Goal: Communication & Community: Answer question/provide support

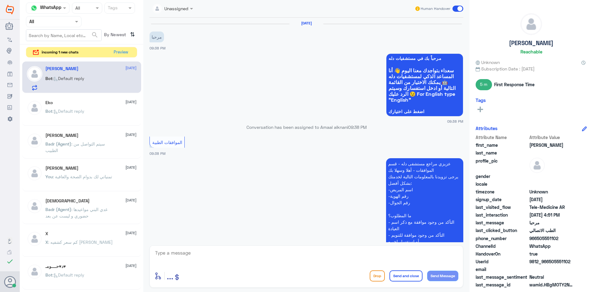
scroll to position [727, 0]
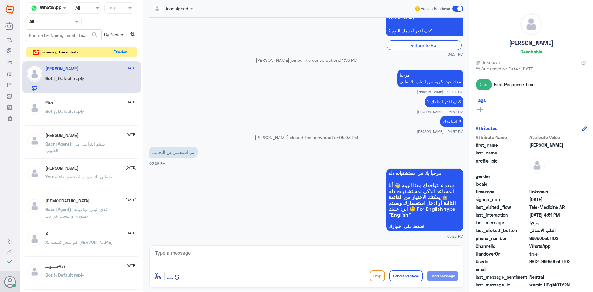
click at [123, 52] on button "Preview" at bounding box center [121, 52] width 20 height 10
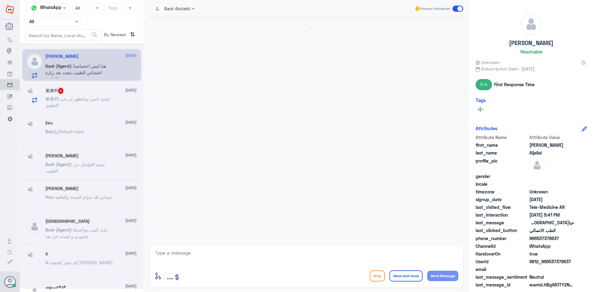
scroll to position [82, 0]
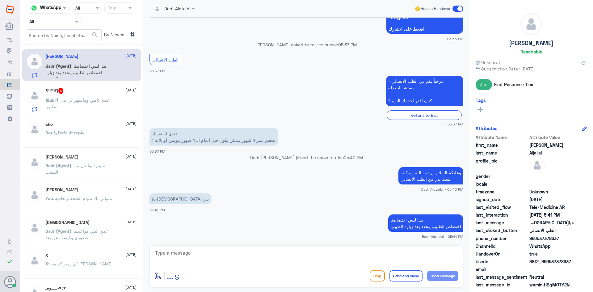
click at [85, 91] on div "토르키 4 [DATE]" at bounding box center [90, 91] width 91 height 6
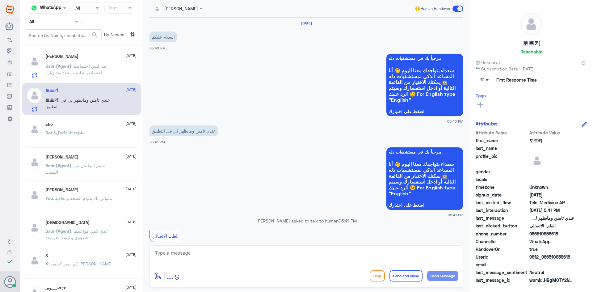
scroll to position [85, 0]
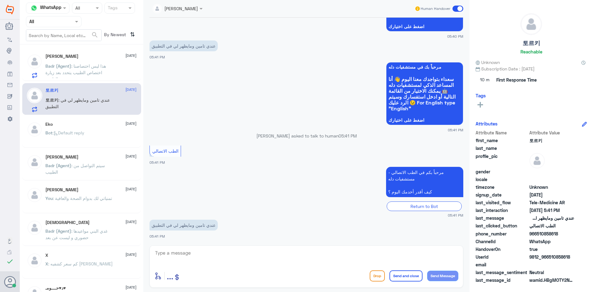
click at [218, 255] on textarea at bounding box center [306, 256] width 304 height 15
paste textarea "مرحبا معك [PERSON_NAME] من الطب الاتصالي"
type textarea "مرحبا معك [PERSON_NAME] من الطب الاتصالي"
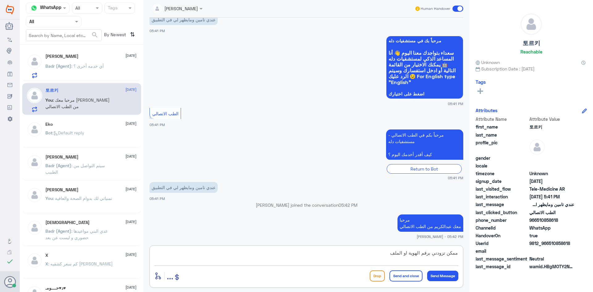
type textarea "ممكن تزودني برقم الهوية او الملف ؟"
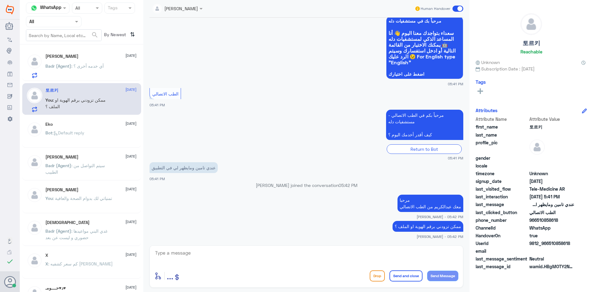
drag, startPoint x: 571, startPoint y: 244, endPoint x: 550, endPoint y: 246, distance: 21.4
click at [550, 246] on span "9812_966510858618" at bounding box center [551, 243] width 45 height 6
copy span "510858618"
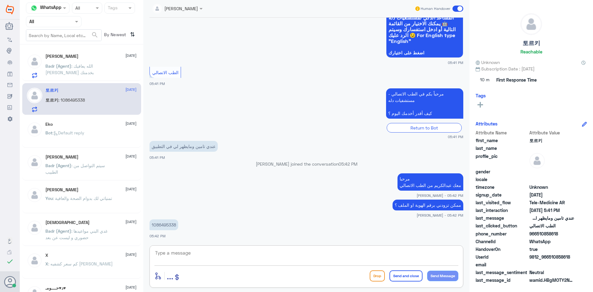
click at [232, 252] on textarea at bounding box center [306, 256] width 304 height 15
type textarea "لحظات من فضلك"
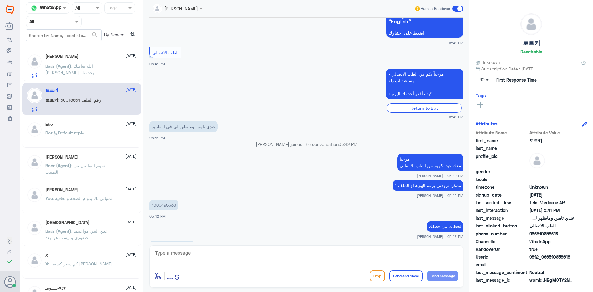
scroll to position [193, 0]
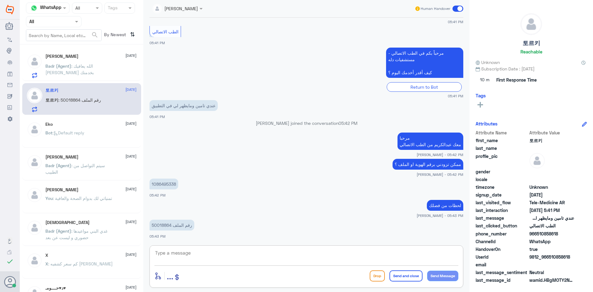
click at [261, 254] on textarea at bounding box center [306, 256] width 304 height 15
type textarea "للأسف اخوي تأمينك ما يغطي دله النخيل"
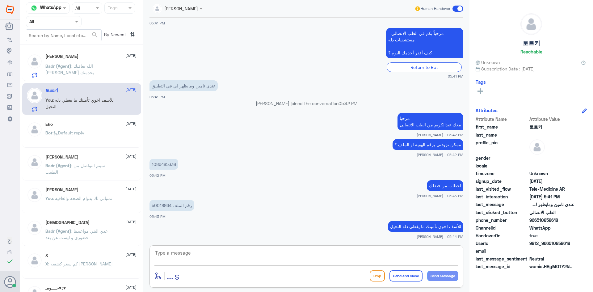
scroll to position [234, 0]
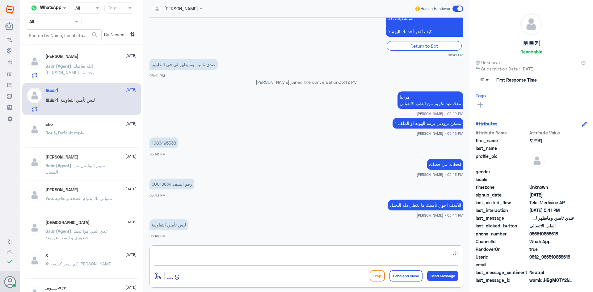
type textarea "ا"
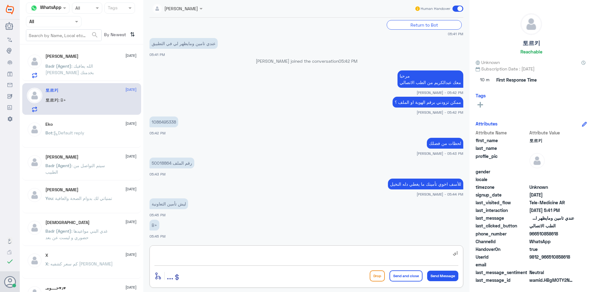
type textarea "ا"
type textarea "بالضبط لكن هذه الفئة ما تغطي مستشفى دله - النخيل"
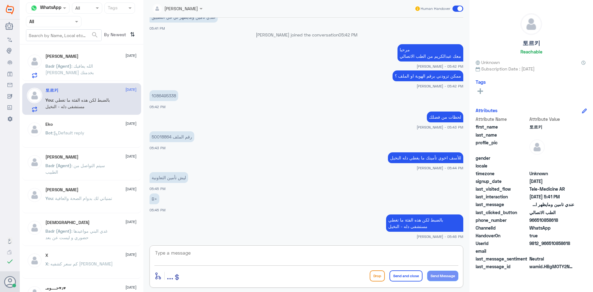
scroll to position [251, 0]
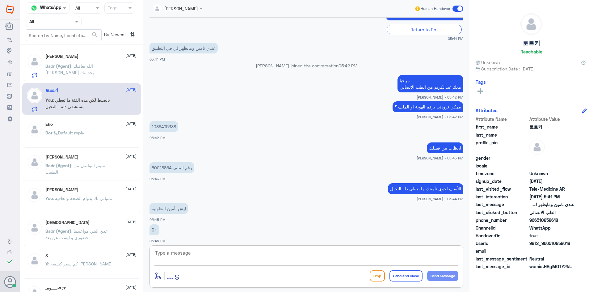
click at [286, 255] on textarea at bounding box center [306, 256] width 304 height 15
type textarea "ب"
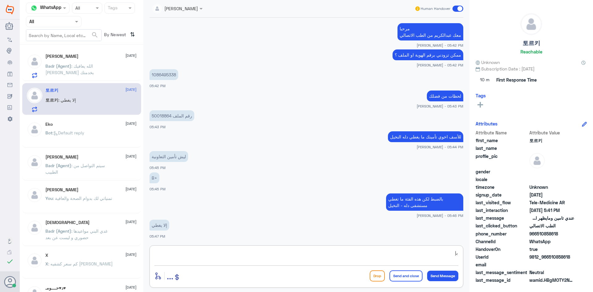
type textarea "ب"
type textarea "ممكن يغطي في دلة - نمار"
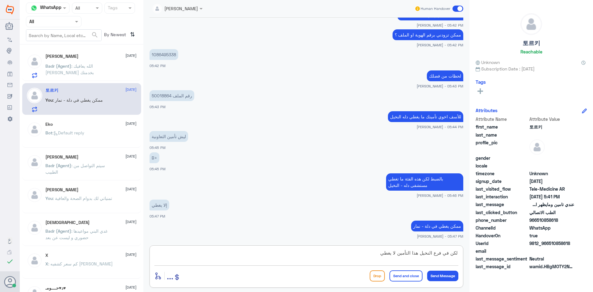
type textarea "لكن في فرع النخيل هذا التأمين لا يغطي"
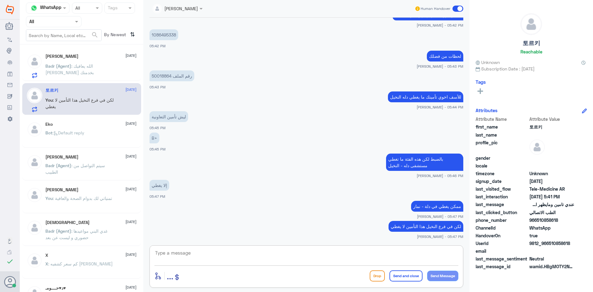
click at [315, 258] on textarea at bounding box center [306, 256] width 304 height 15
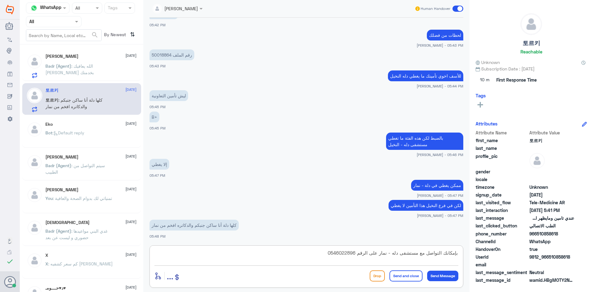
type textarea "بإمكانك التواصل مع مستشفى دله - نمار على الرقم 0546022896"
click at [399, 276] on button "Send and close" at bounding box center [406, 275] width 33 height 11
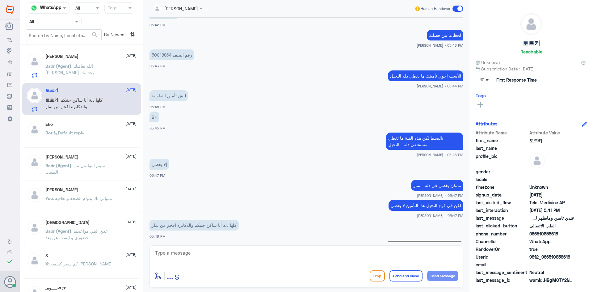
scroll to position [390, 0]
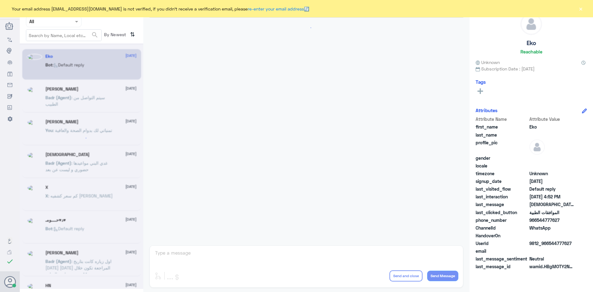
scroll to position [590, 0]
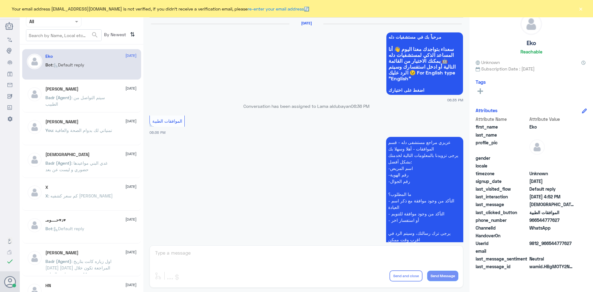
scroll to position [590, 0]
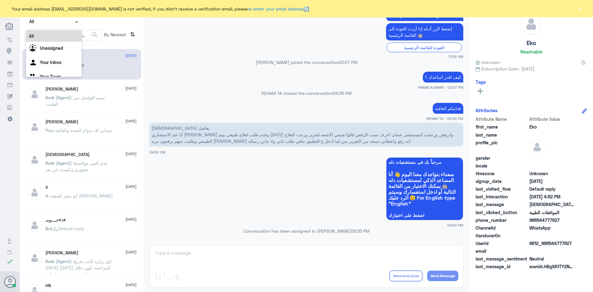
click at [77, 22] on span at bounding box center [76, 22] width 3 height 2
click at [69, 44] on div "Unassigned" at bounding box center [54, 49] width 56 height 14
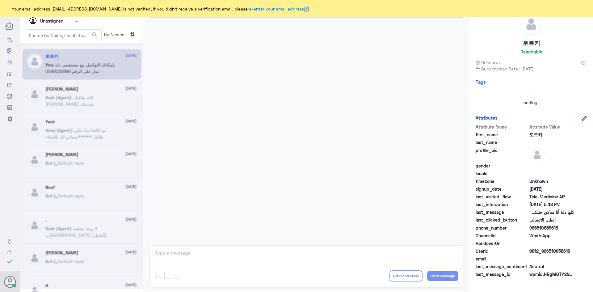
scroll to position [226, 0]
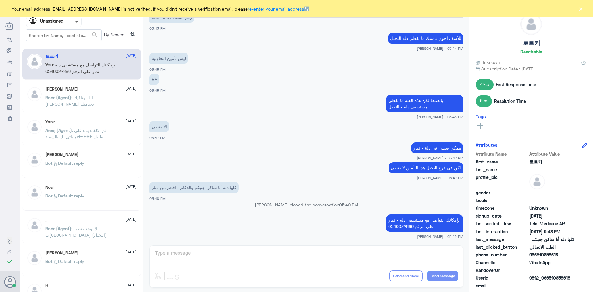
click at [75, 21] on span at bounding box center [76, 22] width 3 height 2
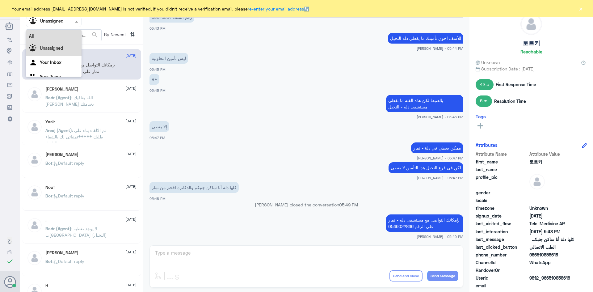
click at [54, 39] on div "All" at bounding box center [54, 35] width 56 height 11
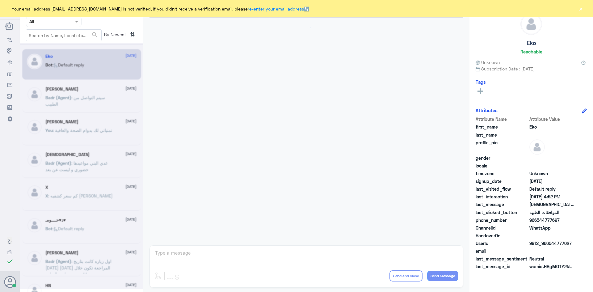
scroll to position [590, 0]
